Goal: Transaction & Acquisition: Purchase product/service

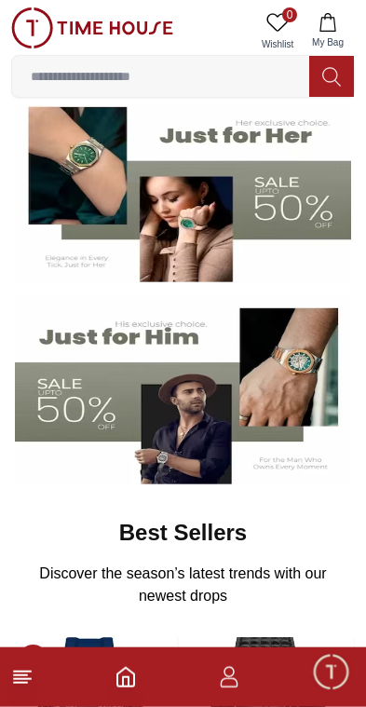
click at [129, 416] on img at bounding box center [183, 390] width 336 height 187
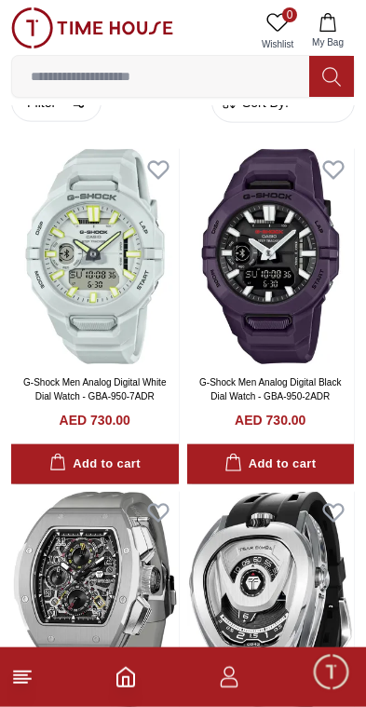
scroll to position [43, 0]
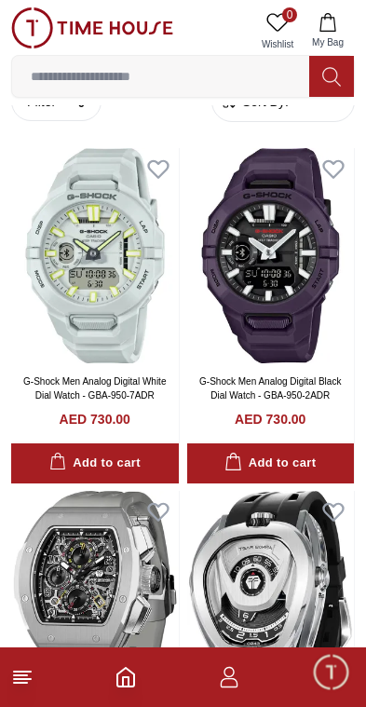
click at [17, 682] on line at bounding box center [20, 682] width 13 height 0
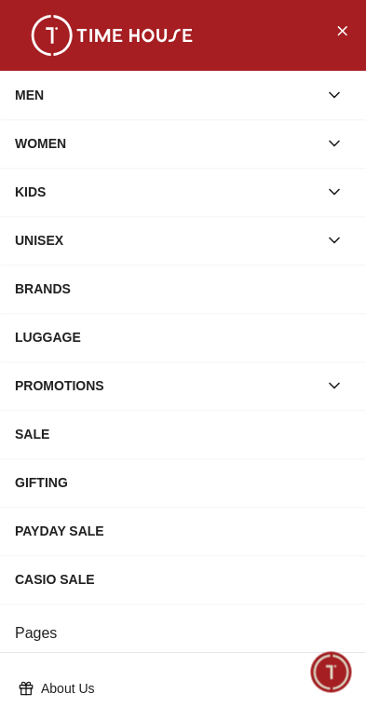
click at [62, 137] on div "WOMEN" at bounding box center [166, 144] width 303 height 34
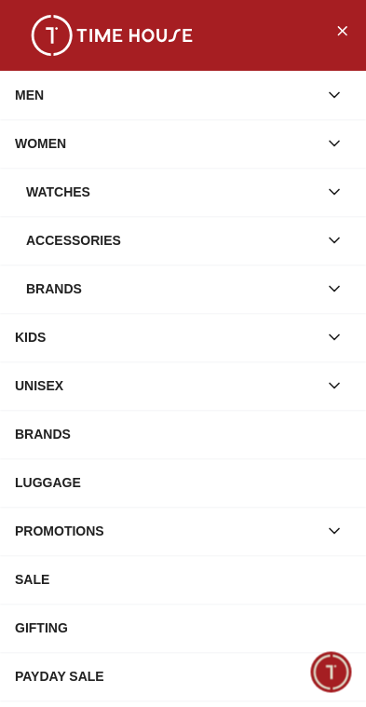
click at [334, 183] on icon "button" at bounding box center [334, 191] width 19 height 19
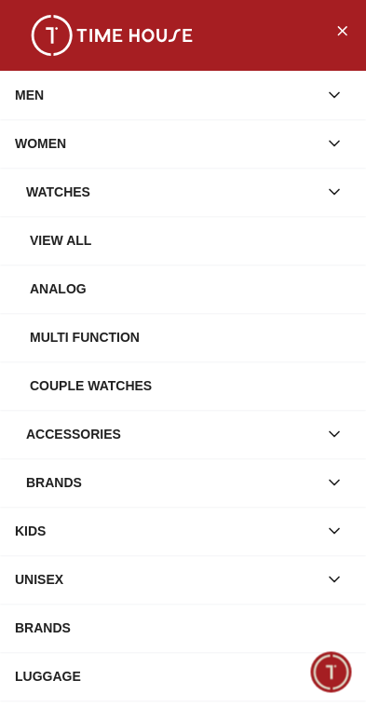
click at [246, 242] on div "View all" at bounding box center [190, 240] width 321 height 34
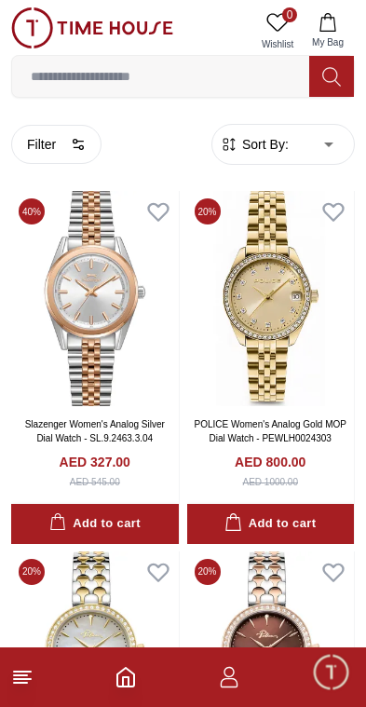
click at [271, 137] on span "Sort By:" at bounding box center [263, 144] width 50 height 19
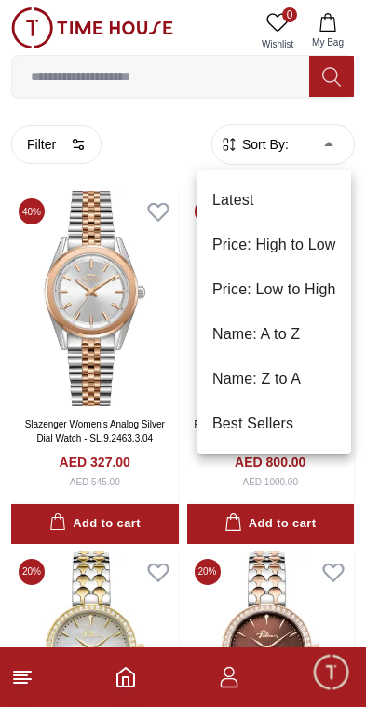
click at [242, 282] on li "Price: Low to High" at bounding box center [274, 289] width 154 height 45
type input "*"
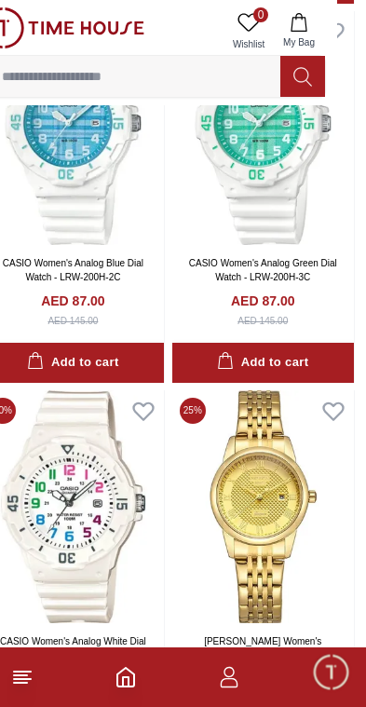
scroll to position [2829, 29]
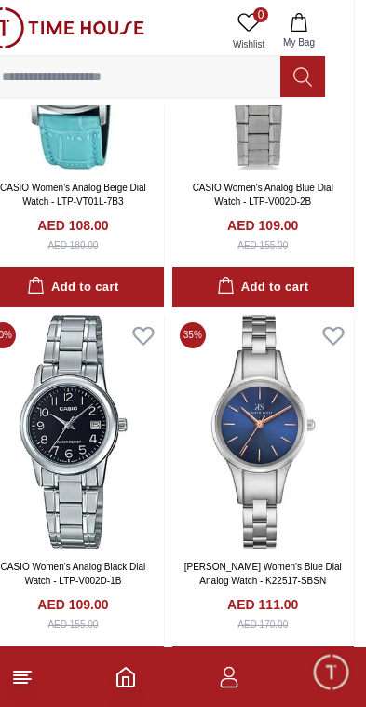
scroll to position [9337, 29]
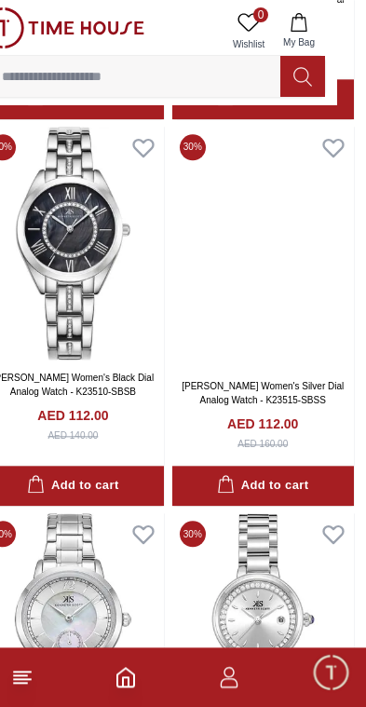
scroll to position [11800, 29]
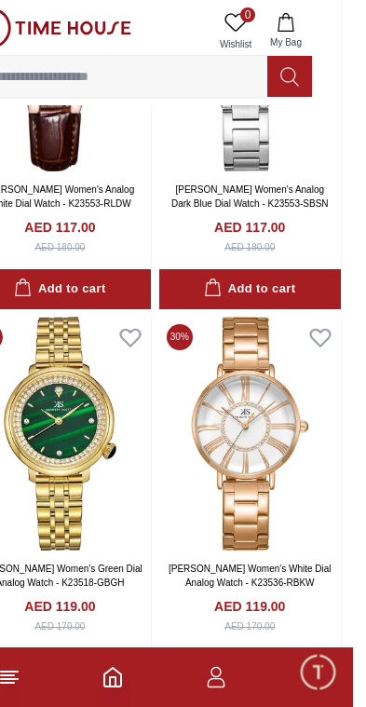
scroll to position [16918, 29]
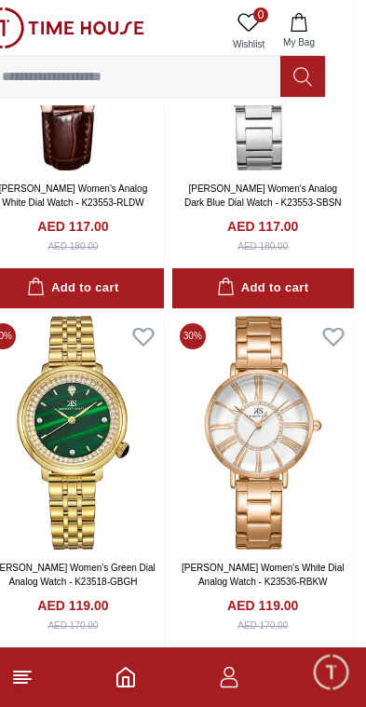
click at [118, 399] on img at bounding box center [73, 433] width 182 height 234
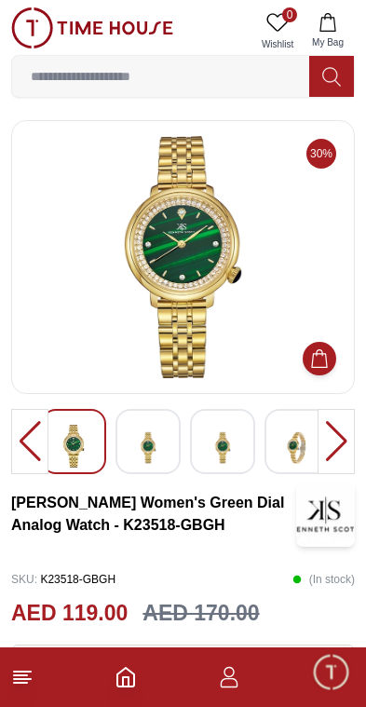
click at [156, 438] on img at bounding box center [148, 447] width 34 height 46
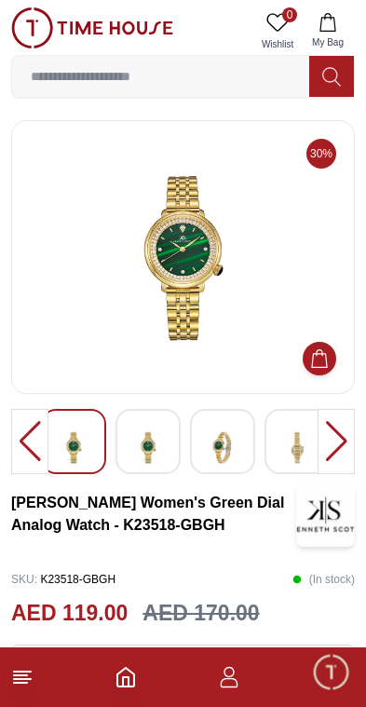
click at [159, 469] on img at bounding box center [148, 447] width 34 height 46
click at [162, 459] on img at bounding box center [148, 447] width 34 height 46
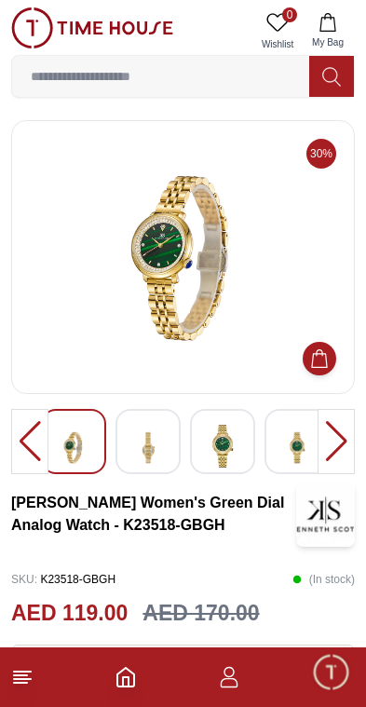
click at [162, 448] on img at bounding box center [148, 447] width 34 height 46
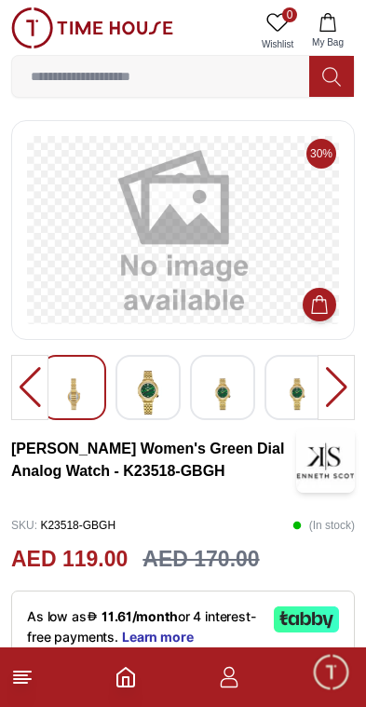
click at [210, 399] on img at bounding box center [223, 393] width 34 height 46
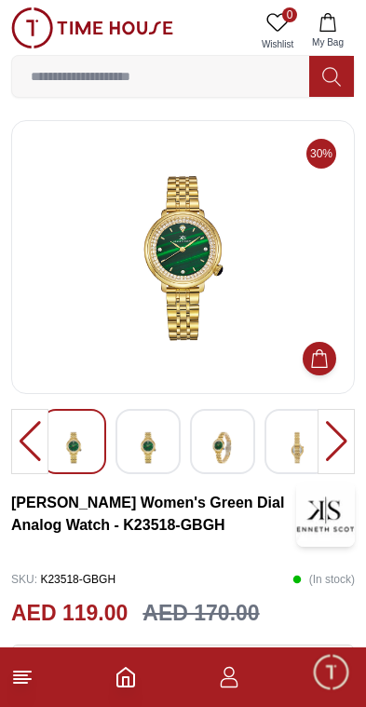
click at [268, 440] on div at bounding box center [296, 441] width 65 height 65
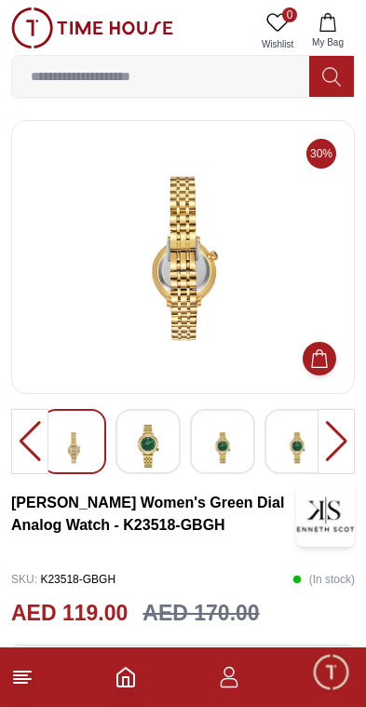
click at [18, 455] on div at bounding box center [29, 441] width 37 height 65
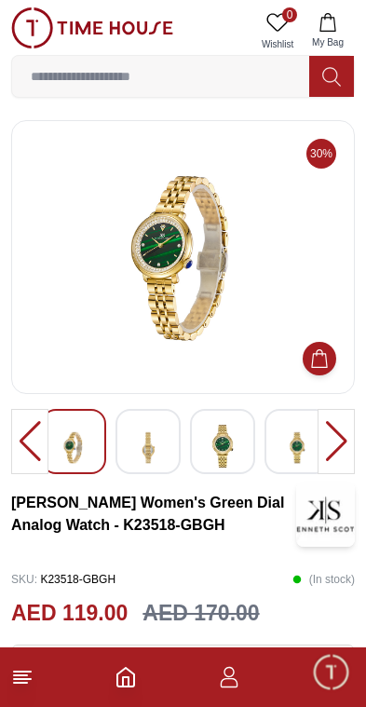
click at [23, 686] on icon at bounding box center [22, 677] width 22 height 22
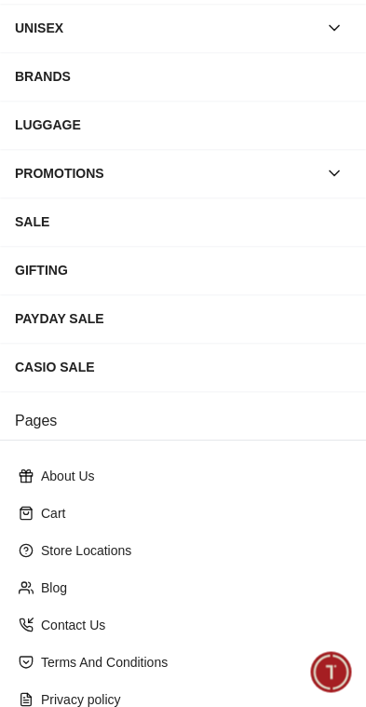
scroll to position [217, 0]
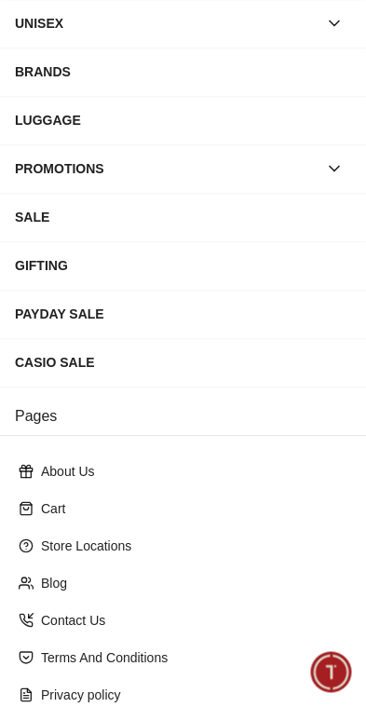
click at [47, 325] on div "PAYDAY SALE" at bounding box center [183, 314] width 336 height 34
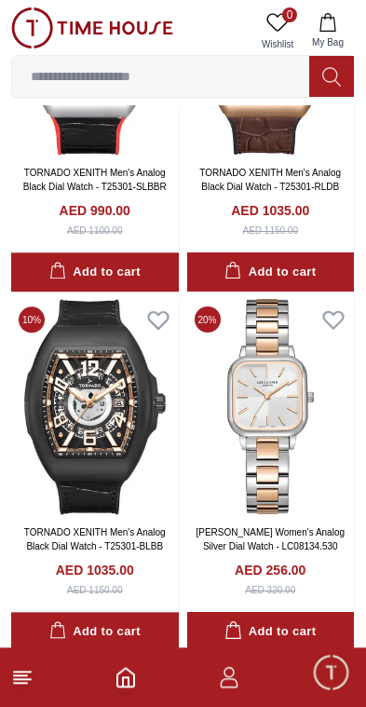
scroll to position [397, 0]
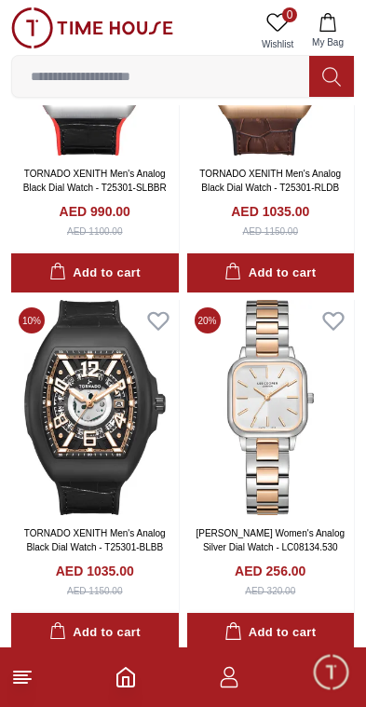
click at [49, 22] on img at bounding box center [92, 27] width 162 height 41
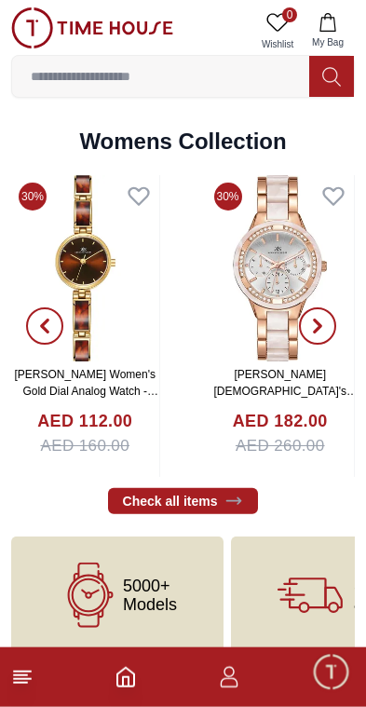
scroll to position [4325, 0]
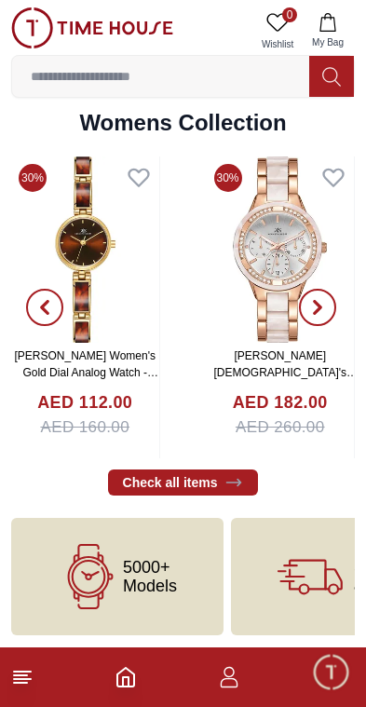
click at [15, 684] on icon at bounding box center [22, 677] width 22 height 22
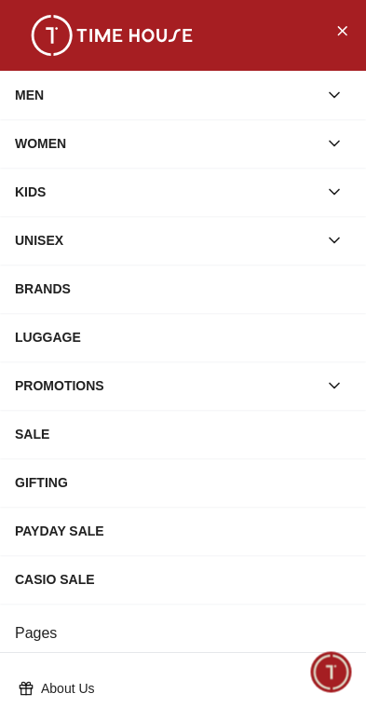
click at [63, 150] on div "WOMEN" at bounding box center [166, 144] width 303 height 34
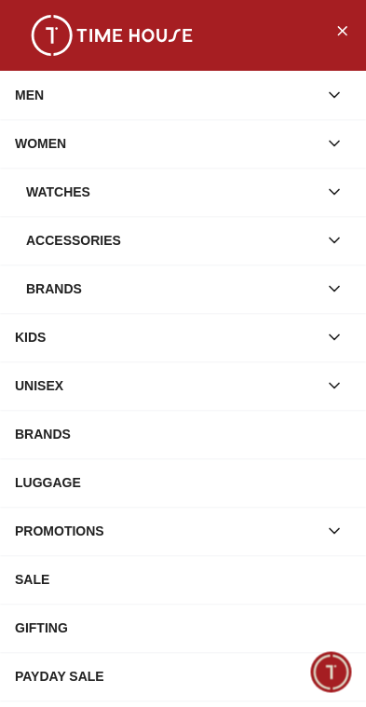
click at [347, 192] on button "button" at bounding box center [334, 192] width 34 height 34
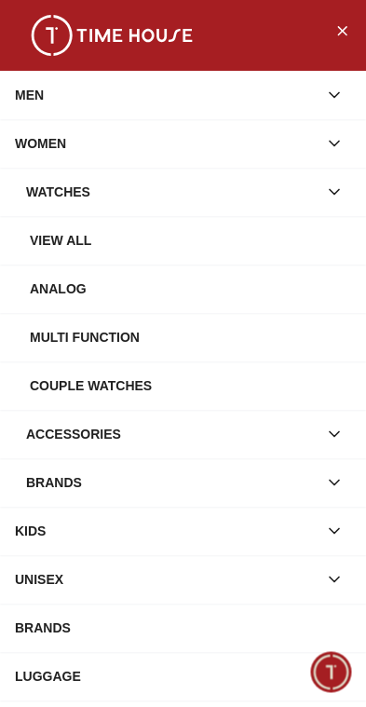
click at [268, 227] on div "View all" at bounding box center [190, 240] width 321 height 34
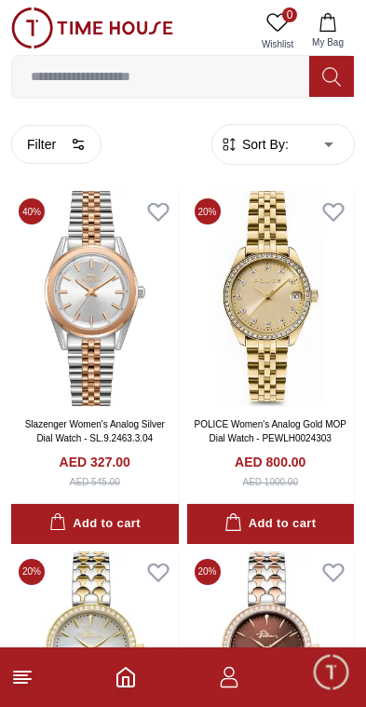
click at [57, 139] on button "Filter" at bounding box center [56, 144] width 90 height 39
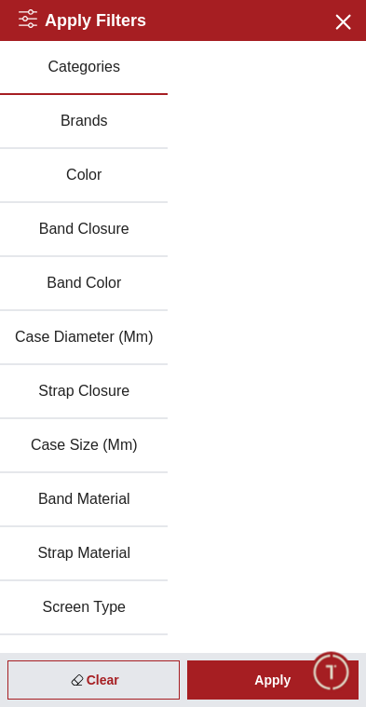
click at [62, 130] on button "Brands" at bounding box center [84, 122] width 168 height 54
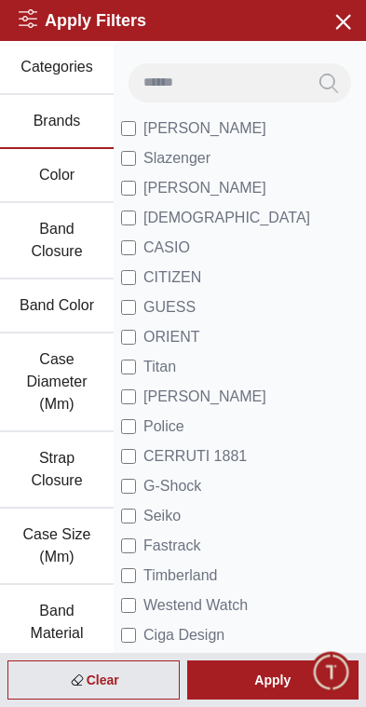
click at [182, 309] on span "GUESS" at bounding box center [169, 307] width 52 height 22
click at [286, 680] on div "Apply" at bounding box center [273, 679] width 172 height 39
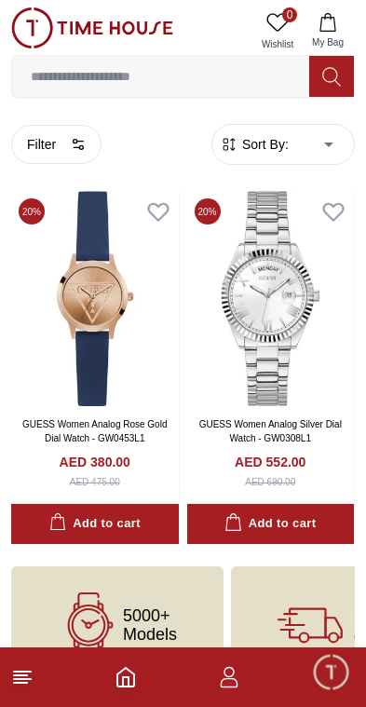
click at [11, 676] on icon at bounding box center [22, 677] width 22 height 22
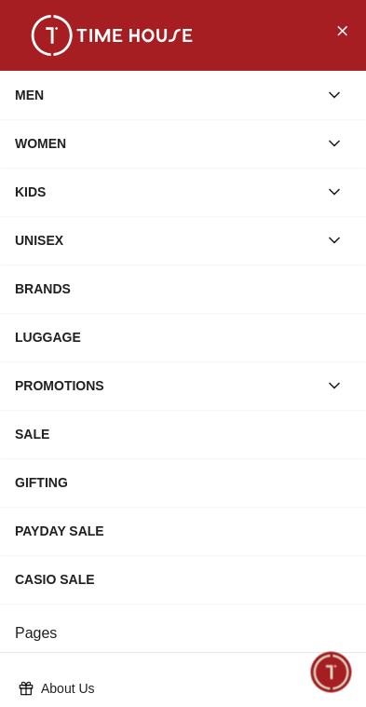
click at [230, 251] on div "UNISEX" at bounding box center [166, 240] width 303 height 34
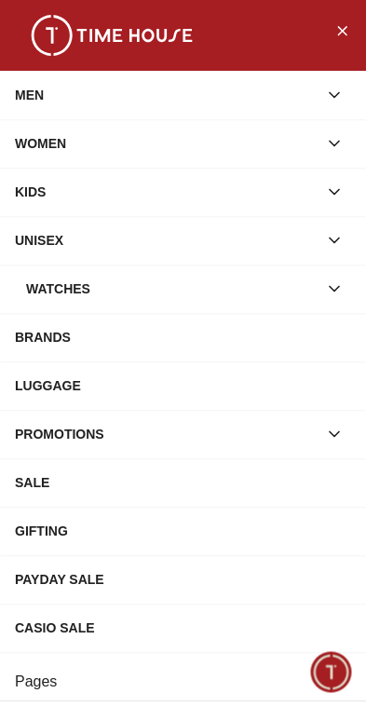
click at [219, 284] on div "Watches" at bounding box center [171, 289] width 291 height 34
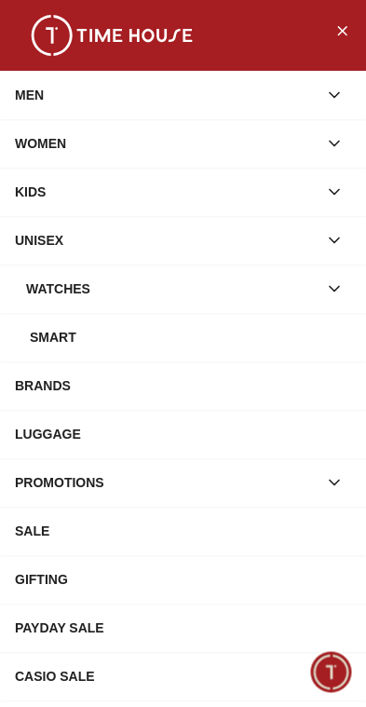
click at [235, 346] on div "Smart" at bounding box center [190, 337] width 321 height 34
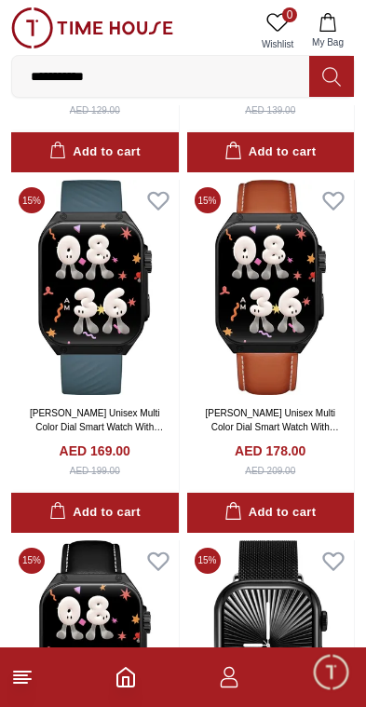
scroll to position [1090, 0]
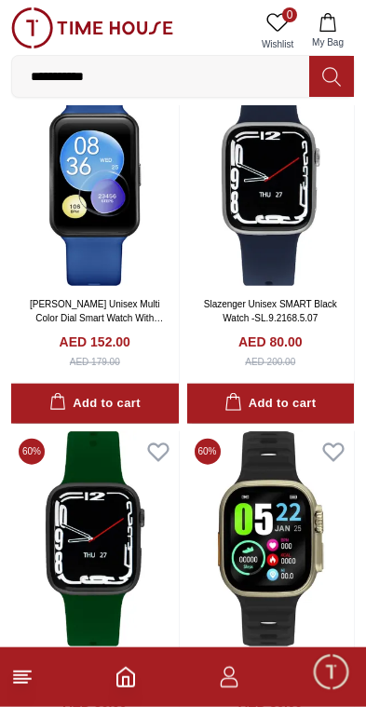
scroll to position [3374, 0]
